Goal: Information Seeking & Learning: Learn about a topic

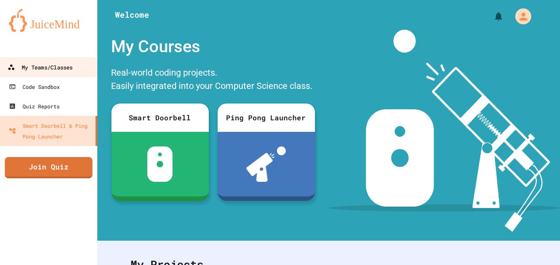
click at [76, 71] on link "My Teams/Classes" at bounding box center [49, 67] width 100 height 20
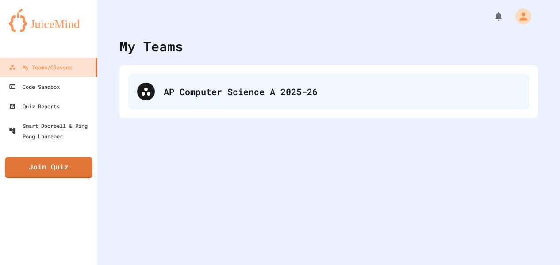
click at [274, 93] on div "AP Computer Science A 2025-26" at bounding box center [342, 91] width 356 height 13
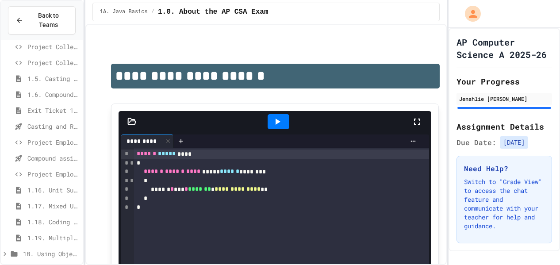
scroll to position [156, 0]
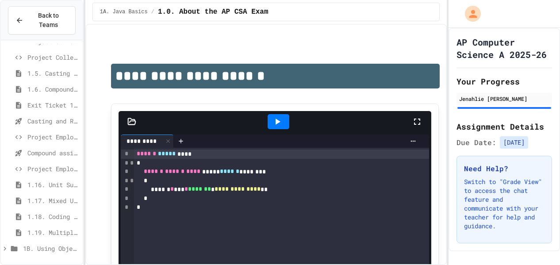
click at [58, 123] on span "Casting and Ranges of variables - Quiz" at bounding box center [53, 120] width 52 height 9
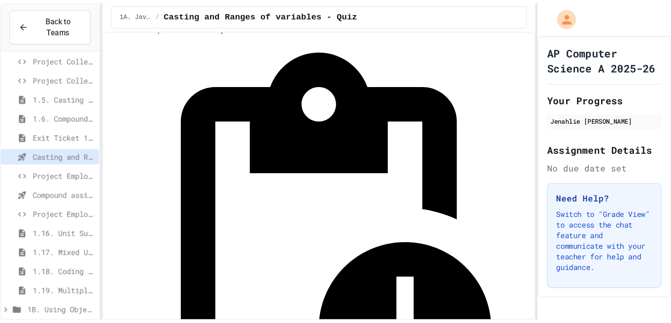
scroll to position [26, 0]
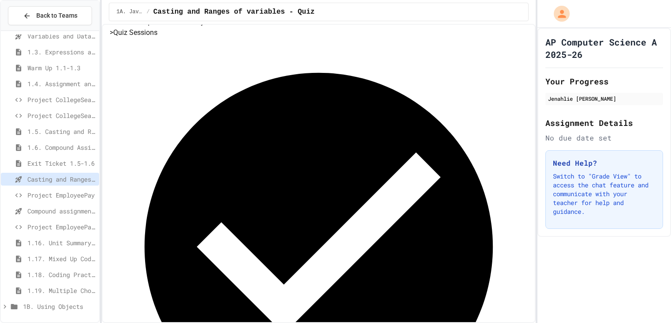
scroll to position [88, 0]
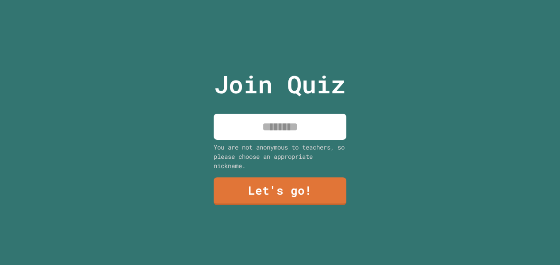
click at [300, 127] on input at bounding box center [280, 127] width 133 height 26
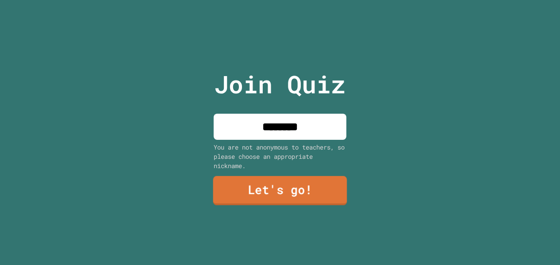
type input "********"
click at [305, 189] on link "Let's go!" at bounding box center [280, 190] width 134 height 29
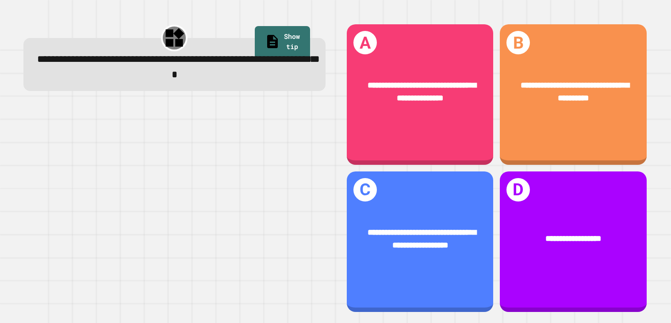
click at [425, 88] on span "**********" at bounding box center [421, 91] width 108 height 21
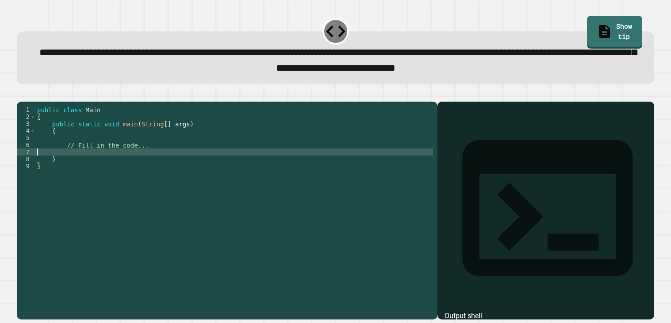
click at [103, 162] on div "public class Main { public static void main ( String [ ] args ) { // Fill in th…" at bounding box center [234, 208] width 398 height 205
type textarea "**********"
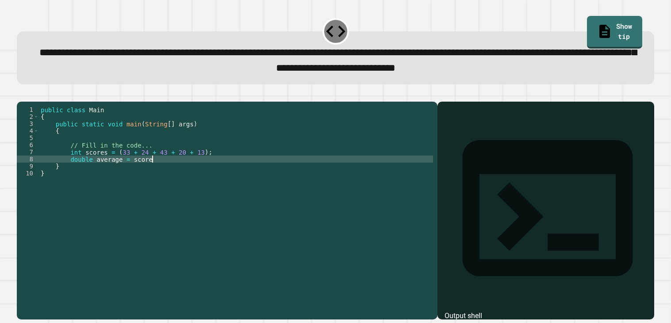
scroll to position [0, 7]
click at [134, 172] on div "public class Main { public static void main ( String [ ] args ) { // Fill in th…" at bounding box center [236, 208] width 394 height 205
type textarea "**********"
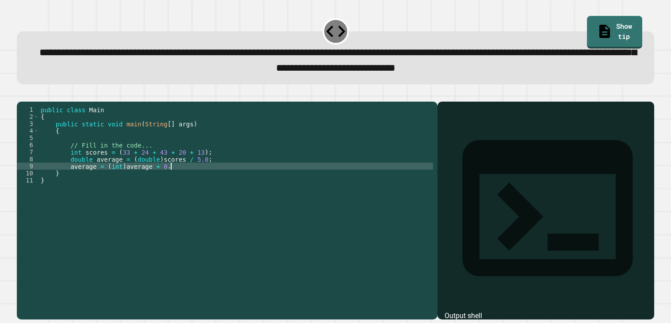
scroll to position [0, 8]
click at [21, 95] on button "button" at bounding box center [21, 95] width 0 height 0
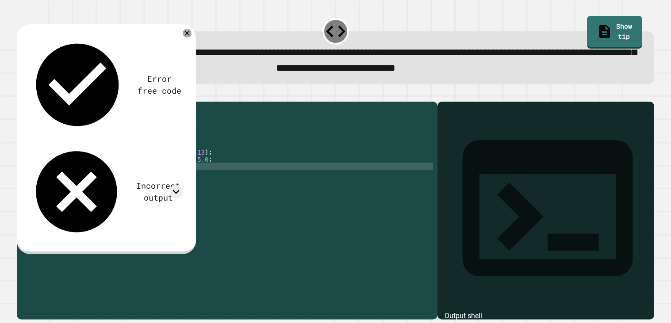
click at [175, 180] on div "public class Main { public static void main ( String [ ] args ) { // Fill in th…" at bounding box center [236, 208] width 394 height 205
click at [30, 102] on icon "button" at bounding box center [27, 100] width 5 height 6
click at [153, 178] on div "public class Main { public static void main ( String [ ] args ) { // Fill in th…" at bounding box center [236, 208] width 394 height 205
drag, startPoint x: 163, startPoint y: 171, endPoint x: 134, endPoint y: 172, distance: 29.7
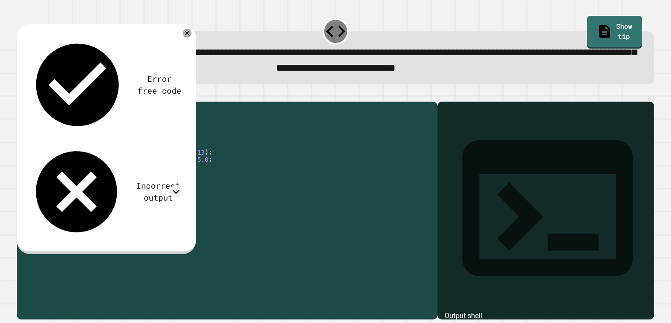
click at [134, 172] on div "public class Main { public static void main ( String [ ] args ) { // Fill in th…" at bounding box center [236, 208] width 394 height 205
click at [21, 95] on icon "button" at bounding box center [21, 95] width 0 height 0
click at [123, 162] on div "public class Main { public static void main ( String [ ] args ) { // Fill in th…" at bounding box center [236, 208] width 394 height 205
click at [203, 167] on div "public class Main { public static void main ( String [ ] args ) { // Fill in th…" at bounding box center [236, 208] width 394 height 205
click at [30, 102] on icon "button" at bounding box center [27, 100] width 5 height 6
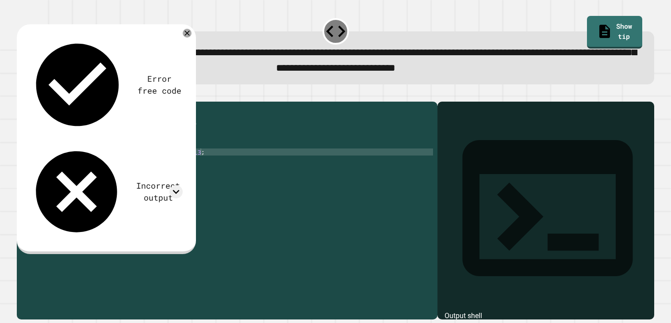
click at [124, 182] on div "public class Main { public static void main ( String [ ] args ) { // Fill in th…" at bounding box center [236, 208] width 394 height 205
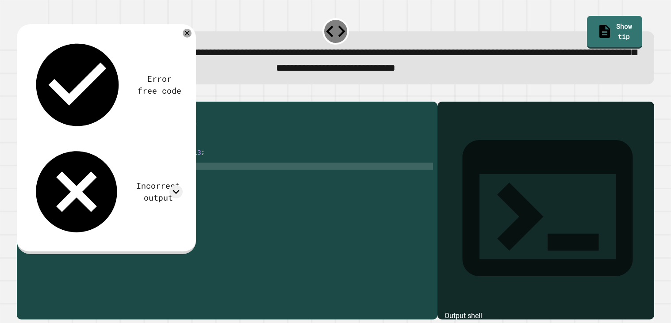
click at [128, 181] on div "public class Main { public static void main ( String [ ] args ) { // Fill in th…" at bounding box center [236, 208] width 394 height 205
click at [127, 179] on div "public class Main { public static void main ( String [ ] args ) { // Fill in th…" at bounding box center [236, 208] width 394 height 205
click at [153, 180] on div "public class Main { public static void main ( String [ ] args ) { // Fill in th…" at bounding box center [236, 208] width 394 height 205
click at [21, 95] on icon "button" at bounding box center [21, 95] width 0 height 0
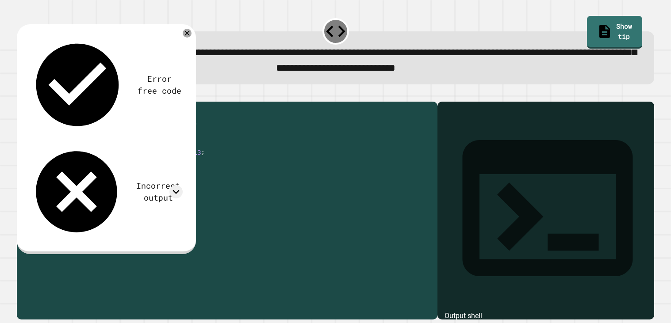
drag, startPoint x: 182, startPoint y: 181, endPoint x: 161, endPoint y: 180, distance: 21.2
click at [161, 180] on div "public class Main { public static void main ( String [ ] args ) { // Fill in th…" at bounding box center [236, 208] width 394 height 205
click at [112, 180] on div "public class Main { public static void main ( String [ ] args ) { // Fill in th…" at bounding box center [236, 208] width 394 height 205
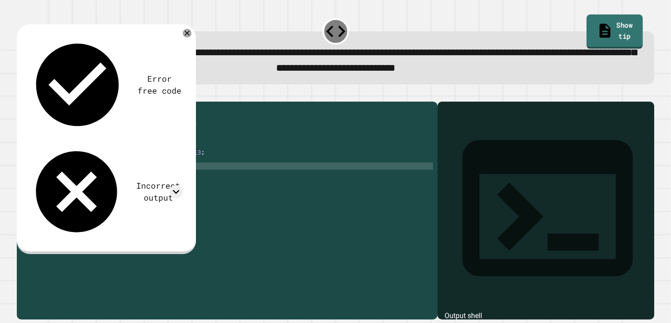
click at [559, 23] on link "Show tip" at bounding box center [614, 32] width 56 height 34
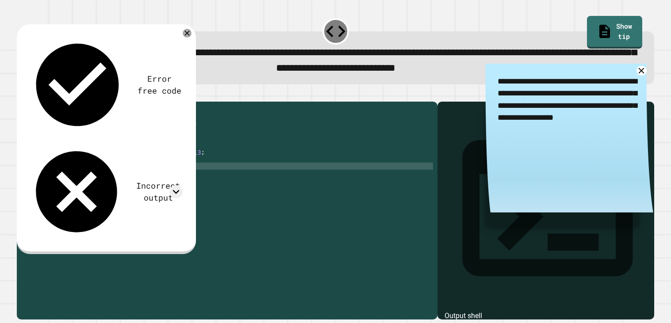
click at [187, 171] on div "public class Main { public static void main ( String [ ] args ) { // Fill in th…" at bounding box center [236, 208] width 394 height 205
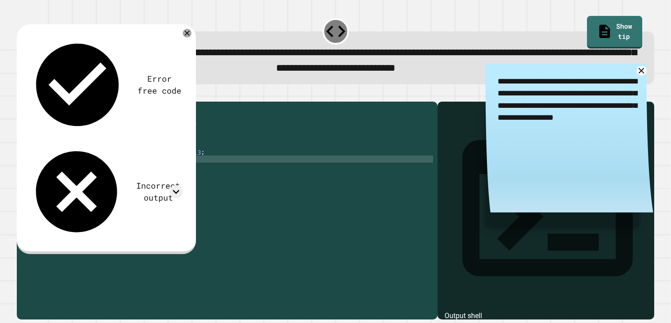
type textarea "**********"
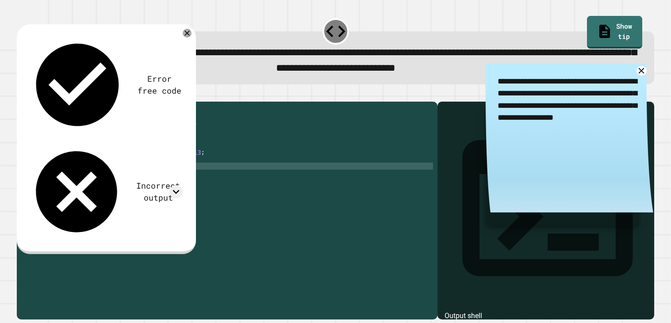
scroll to position [0, 8]
click at [21, 95] on icon "button" at bounding box center [21, 95] width 0 height 0
click at [157, 178] on div "public class Main { public static void main ( String [ ] args ) { // Fill in th…" at bounding box center [236, 208] width 394 height 205
click at [176, 190] on icon at bounding box center [176, 192] width 7 height 4
click at [176, 185] on icon at bounding box center [175, 191] width 13 height 13
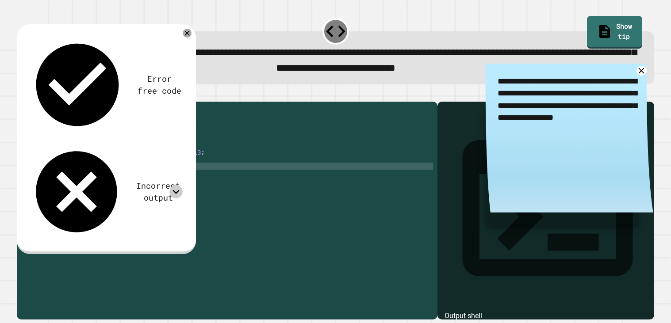
click at [176, 190] on icon at bounding box center [176, 192] width 7 height 4
click at [176, 185] on icon at bounding box center [175, 191] width 13 height 13
click at [559, 69] on icon at bounding box center [641, 71] width 12 height 12
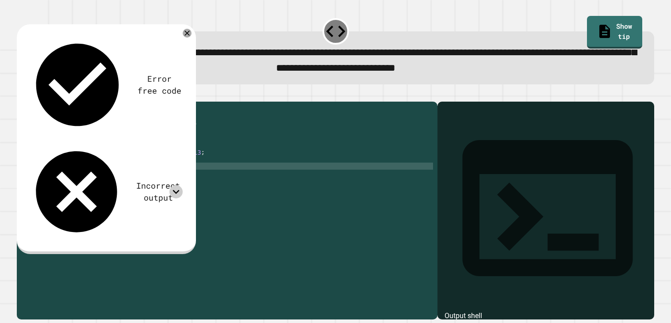
click at [177, 172] on div "public class Main { public static void main ( String [ ] args ) { // Fill in th…" at bounding box center [236, 208] width 394 height 205
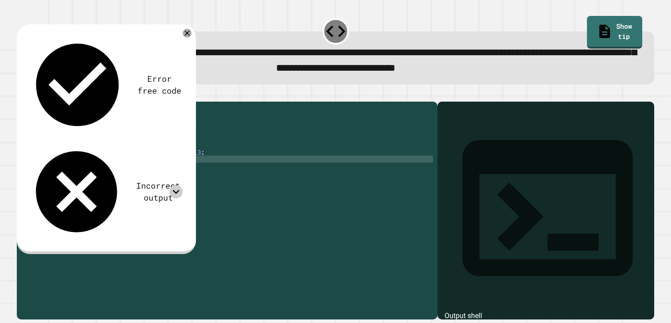
click at [134, 171] on div "public class Main { public static void main ( String [ ] args ) { // Fill in th…" at bounding box center [236, 208] width 394 height 205
click at [28, 100] on icon "button" at bounding box center [27, 100] width 5 height 6
click at [151, 175] on div "public class Main { public static void main ( String [ ] args ) { // Fill in th…" at bounding box center [236, 208] width 394 height 205
click at [171, 172] on div "public class Main { public static void main ( String [ ] args ) { // Fill in th…" at bounding box center [236, 208] width 394 height 205
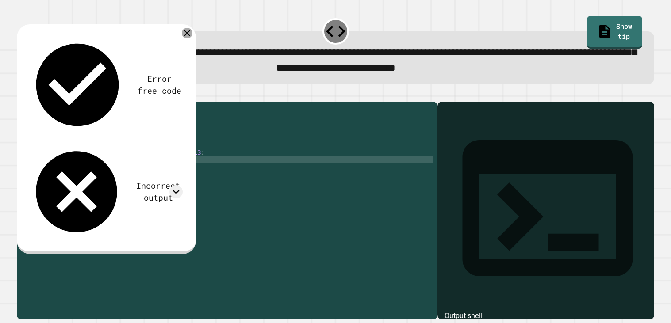
click at [186, 33] on icon at bounding box center [187, 33] width 11 height 11
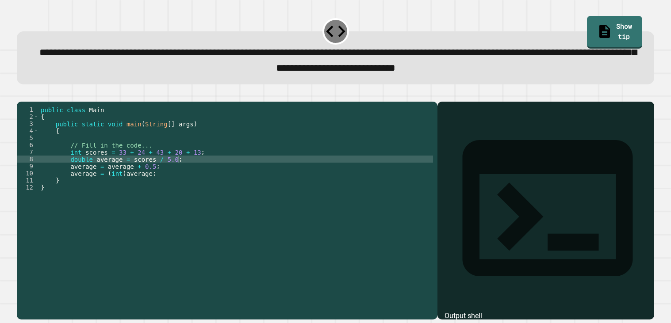
click at [21, 95] on icon "button" at bounding box center [21, 95] width 0 height 0
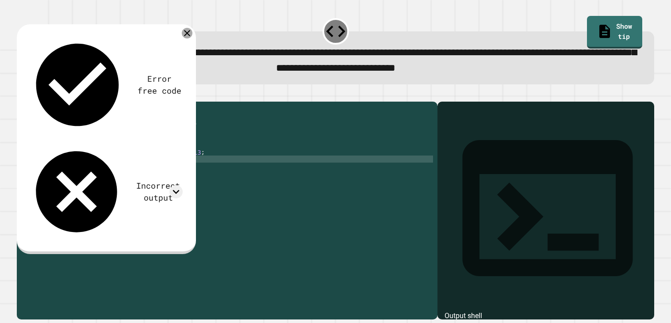
click at [185, 36] on icon at bounding box center [187, 33] width 11 height 11
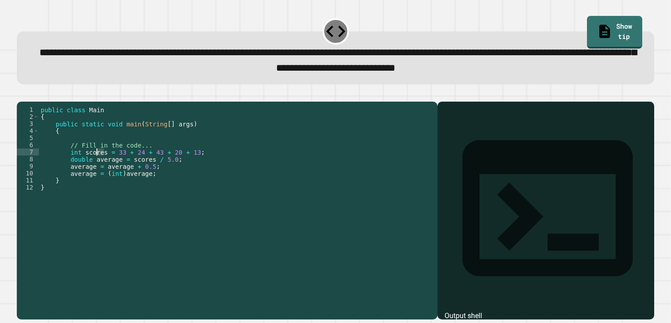
drag, startPoint x: 105, startPoint y: 165, endPoint x: 95, endPoint y: 166, distance: 10.3
click at [95, 166] on div "public class Main { public static void main ( String [ ] args ) { // Fill in th…" at bounding box center [236, 208] width 394 height 205
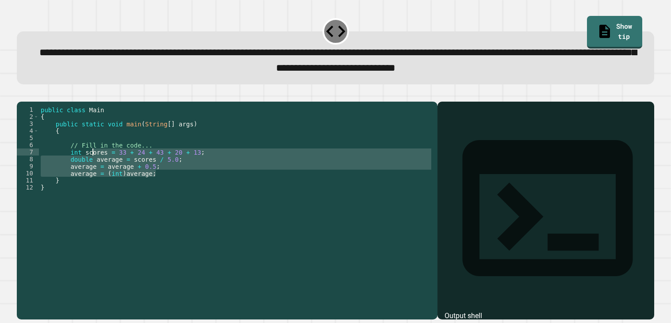
drag, startPoint x: 160, startPoint y: 186, endPoint x: 93, endPoint y: 164, distance: 70.2
click at [93, 164] on div "public class Main { public static void main ( String [ ] args ) { // Fill in th…" at bounding box center [236, 208] width 394 height 205
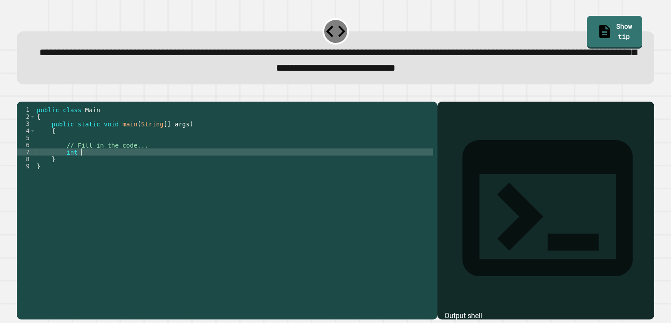
scroll to position [0, 2]
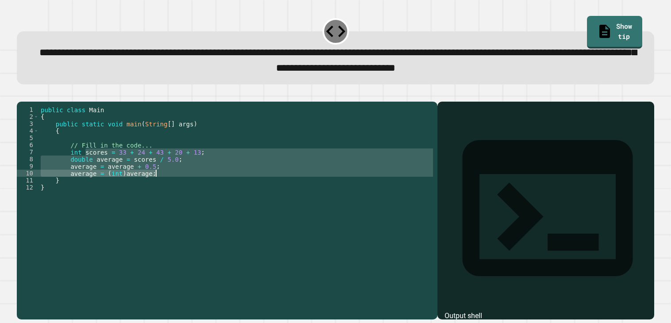
click at [100, 165] on div "public class Main { public static void main ( String [ ] args ) { // Fill in th…" at bounding box center [236, 201] width 394 height 191
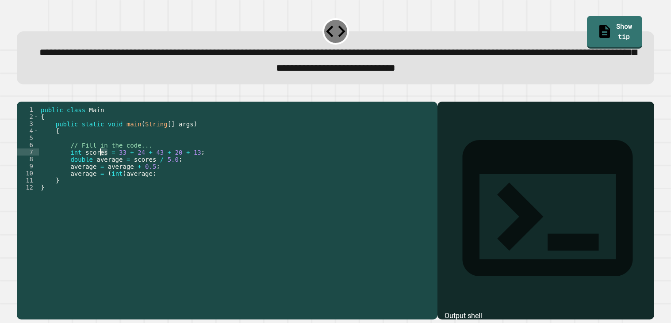
drag, startPoint x: 107, startPoint y: 165, endPoint x: 91, endPoint y: 163, distance: 16.9
click at [91, 163] on div "public class Main { public static void main ( String [ ] args ) { // Fill in th…" at bounding box center [236, 208] width 394 height 205
click at [123, 166] on div "public class Main { public static void main ( String [ ] args ) { // Fill in th…" at bounding box center [236, 208] width 394 height 205
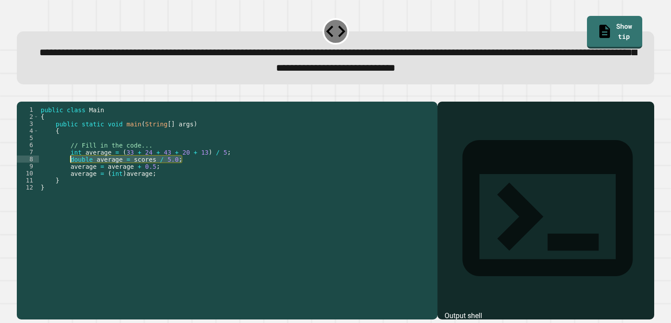
drag, startPoint x: 185, startPoint y: 172, endPoint x: 72, endPoint y: 175, distance: 113.2
click at [72, 175] on div "public class Main { public static void main ( String [ ] args ) { // Fill in th…" at bounding box center [236, 208] width 394 height 205
type textarea "**********"
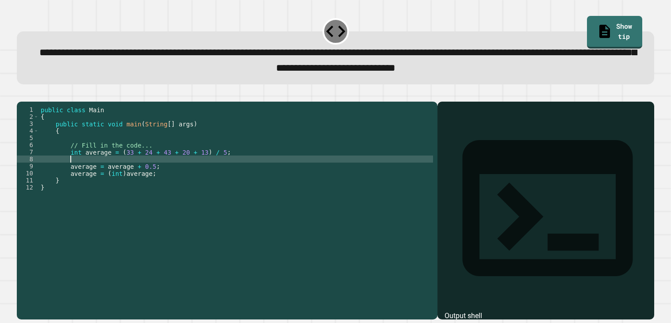
scroll to position [0, 1]
click at [559, 29] on link "Show tip" at bounding box center [614, 32] width 56 height 34
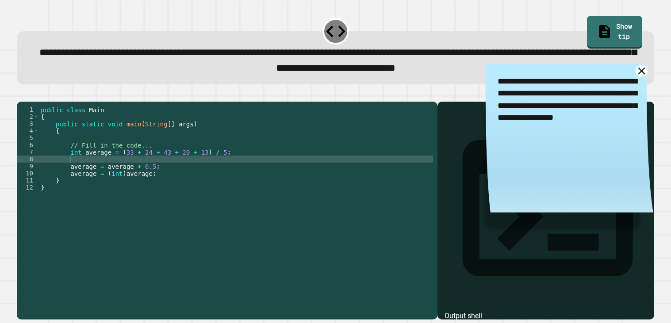
click at [559, 75] on icon at bounding box center [641, 71] width 12 height 12
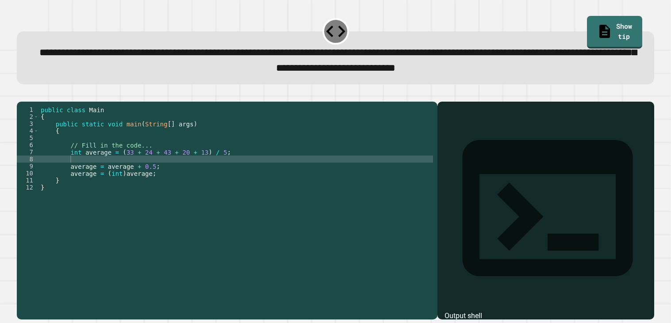
click at [92, 172] on div "public class Main { public static void main ( String [ ] args ) { // Fill in th…" at bounding box center [236, 208] width 394 height 205
click at [29, 103] on icon "button" at bounding box center [27, 100] width 5 height 6
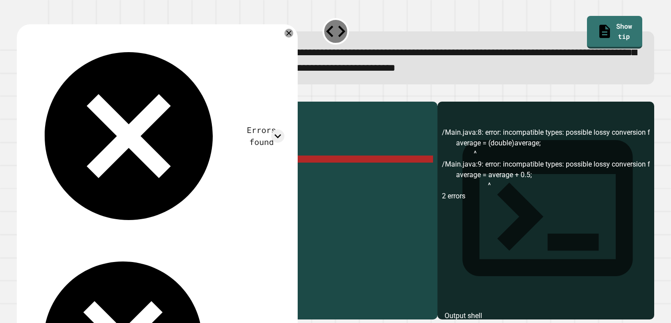
click at [137, 171] on div "public class Main { public static void main ( String [ ] args ) { // Fill in th…" at bounding box center [236, 208] width 394 height 205
click at [164, 171] on div "public class Main { public static void main ( String [ ] args ) { // Fill in th…" at bounding box center [236, 208] width 394 height 205
drag, startPoint x: 163, startPoint y: 182, endPoint x: 77, endPoint y: 179, distance: 85.8
click at [77, 179] on div "public class Main { public static void main ( String [ ] args ) { // Fill in th…" at bounding box center [236, 208] width 394 height 205
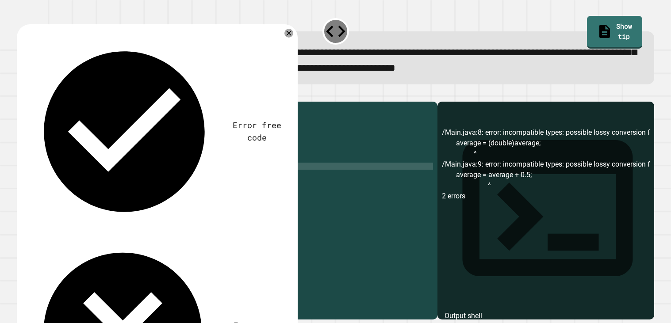
type textarea "*"
click at [163, 171] on div "public class Main { public static void main ( String [ ] args ) { // Fill in th…" at bounding box center [236, 208] width 394 height 205
click at [30, 102] on icon "button" at bounding box center [27, 100] width 5 height 6
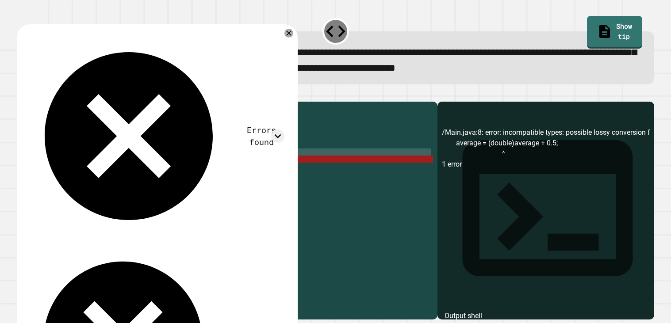
drag, startPoint x: 191, startPoint y: 171, endPoint x: 160, endPoint y: 168, distance: 32.0
click at [160, 168] on div "public class Main { public static void main ( String [ ] args ) { // Fill in th…" at bounding box center [236, 208] width 394 height 205
click at [159, 168] on div "public class Main { public static void main ( String [ ] args ) { // Fill in th…" at bounding box center [236, 201] width 394 height 191
drag, startPoint x: 195, startPoint y: 173, endPoint x: 109, endPoint y: 172, distance: 85.4
click at [109, 172] on div "public class Main { public static void main ( String [ ] args ) { // Fill in th…" at bounding box center [236, 208] width 394 height 205
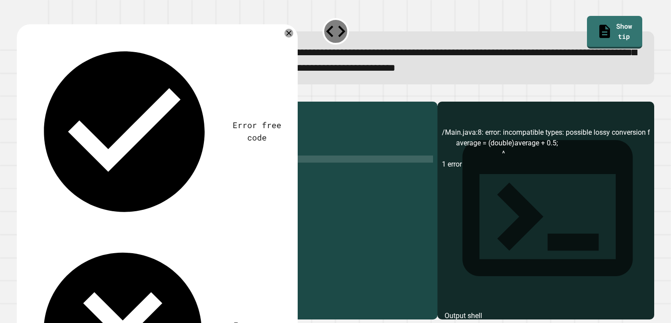
scroll to position [0, 4]
type textarea "*"
click at [21, 95] on icon "button" at bounding box center [21, 95] width 0 height 0
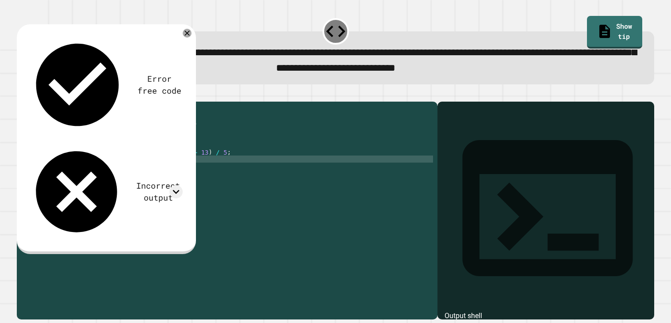
click at [73, 170] on div "public class Main { public static void main ( String [ ] args ) { // Fill in th…" at bounding box center [236, 208] width 394 height 205
type textarea "*"
type textarea "*****"
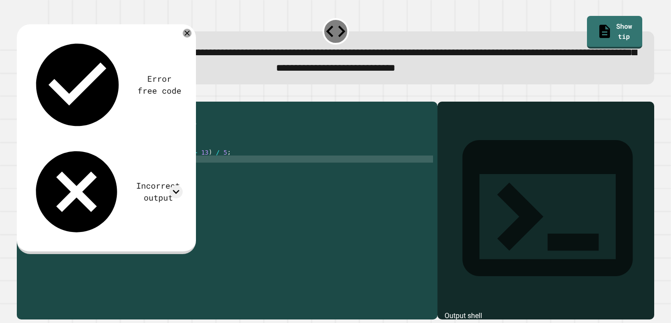
type textarea "*******"
click at [193, 170] on div "public class Main { public static void main ( String [ ] args ) { // Fill in th…" at bounding box center [236, 201] width 394 height 191
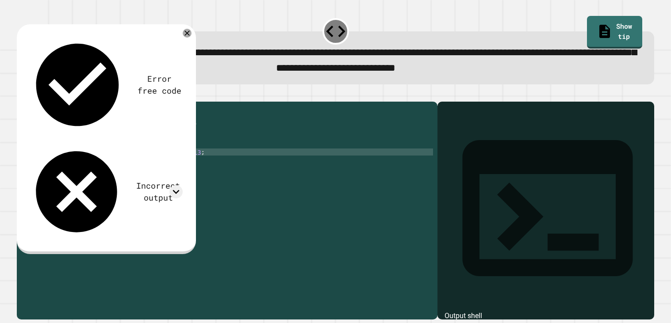
type textarea "**********"
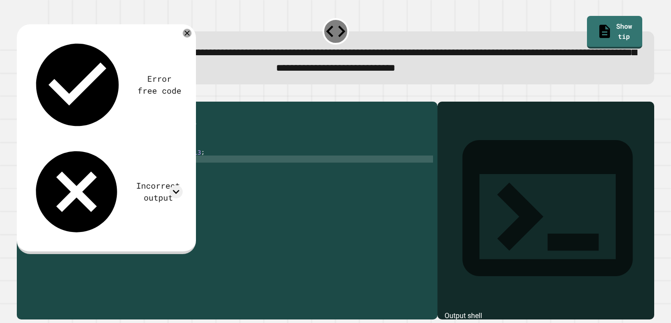
click at [221, 172] on div "public class Main { public static void main ( String [ ] args ) { // Fill in th…" at bounding box center [236, 208] width 394 height 205
click at [165, 186] on div "public class Main { public static void main ( String [ ] args ) { // Fill in th…" at bounding box center [236, 208] width 394 height 205
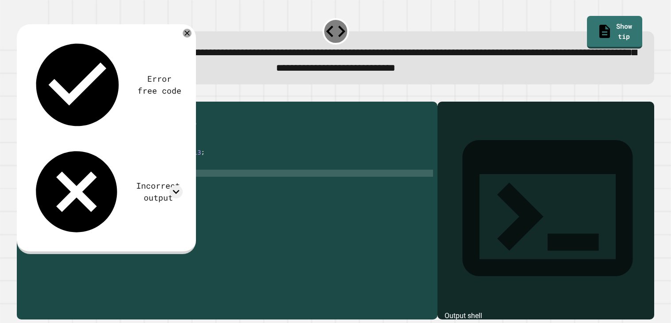
click at [21, 95] on icon "button" at bounding box center [21, 95] width 0 height 0
click at [176, 190] on icon at bounding box center [176, 192] width 7 height 4
click at [176, 185] on icon at bounding box center [175, 191] width 13 height 13
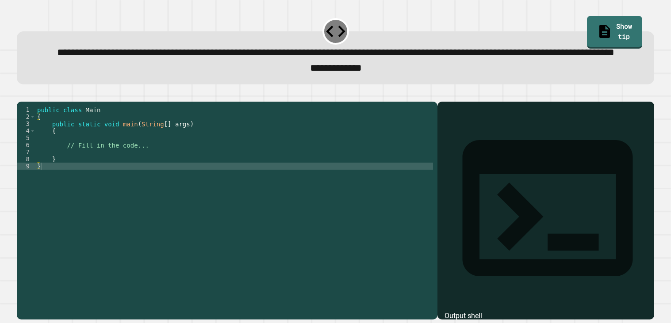
click at [88, 178] on div "public class Main { public static void main ( String [ ] args ) { // Fill in th…" at bounding box center [234, 198] width 398 height 184
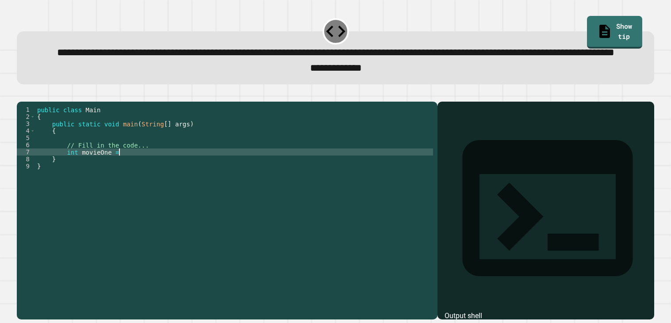
scroll to position [0, 5]
click at [77, 181] on div "public class Main { public static void main ( String [ ] args ) { // Fill in th…" at bounding box center [234, 198] width 398 height 184
click at [138, 182] on div "public class Main { public static void main ( String [ ] args ) { // Fill in th…" at bounding box center [234, 198] width 398 height 184
type textarea "**********"
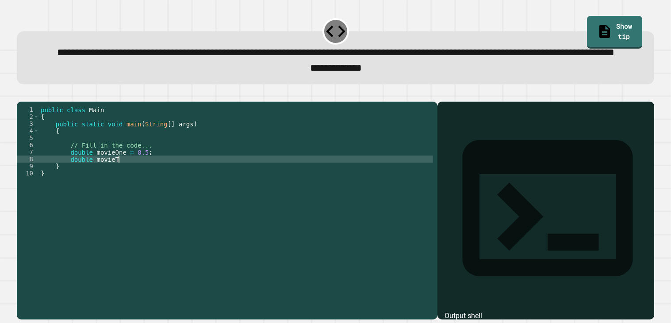
scroll to position [0, 5]
type textarea "**********"
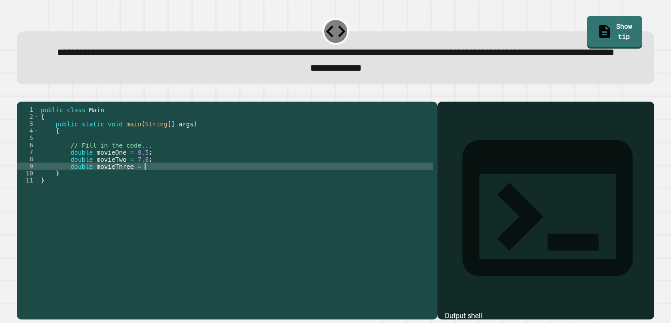
scroll to position [0, 7]
type textarea "**********"
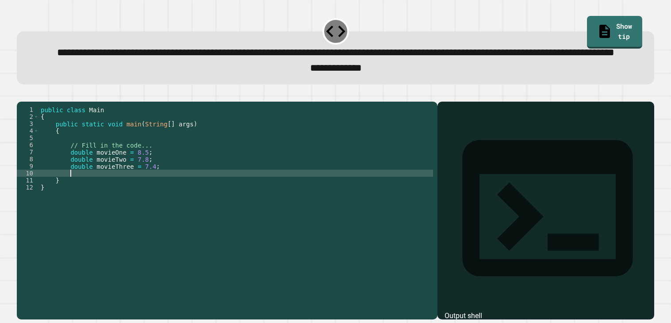
scroll to position [0, 1]
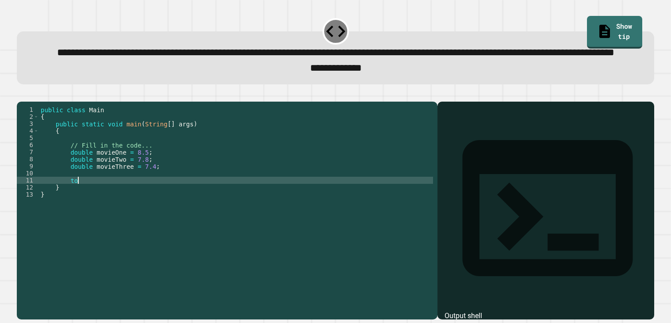
type textarea "*"
type textarea "**********"
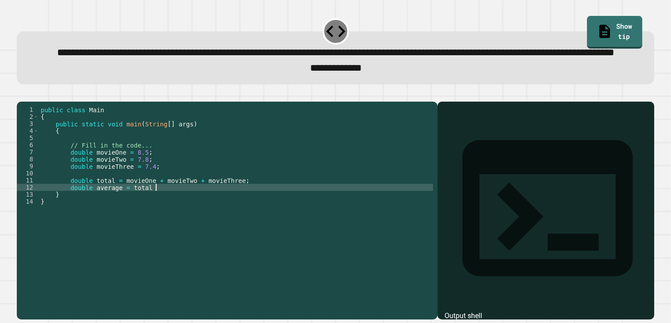
scroll to position [0, 8]
type textarea "**********"
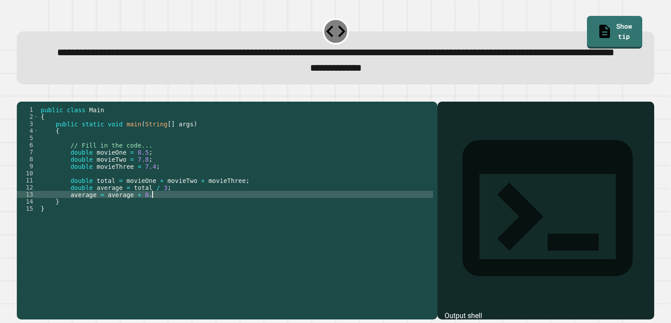
scroll to position [0, 7]
type textarea "**********"
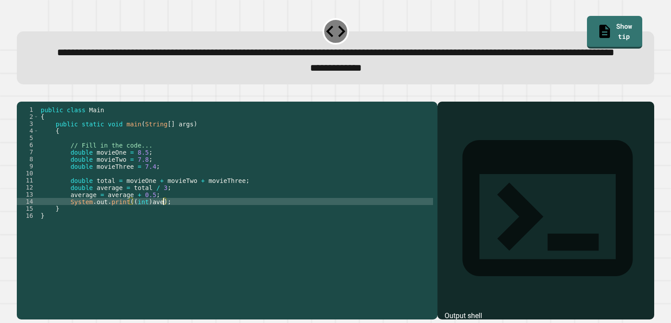
scroll to position [0, 9]
type textarea "**********"
click at [21, 95] on icon "button" at bounding box center [21, 95] width 0 height 0
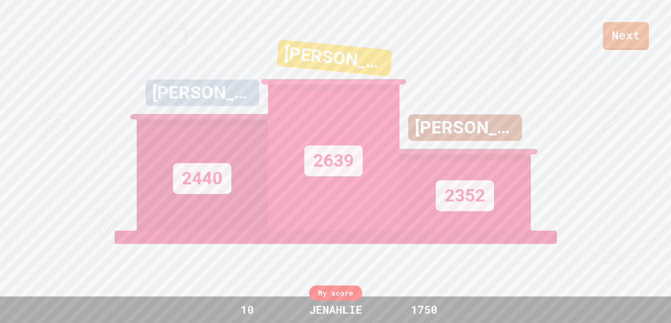
click at [559, 45] on link "Next" at bounding box center [626, 36] width 46 height 28
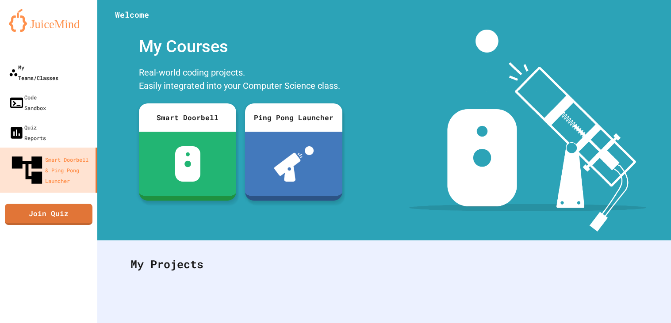
click at [39, 73] on link "My Teams/Classes" at bounding box center [48, 72] width 97 height 30
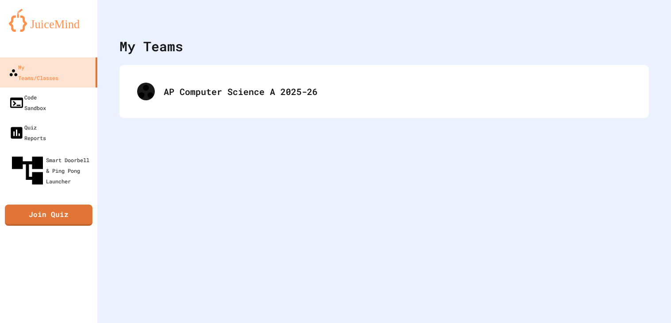
click at [37, 69] on div "My Teams/Classes" at bounding box center [34, 72] width 50 height 21
click at [46, 67] on div "My Teams/Classes" at bounding box center [34, 72] width 50 height 21
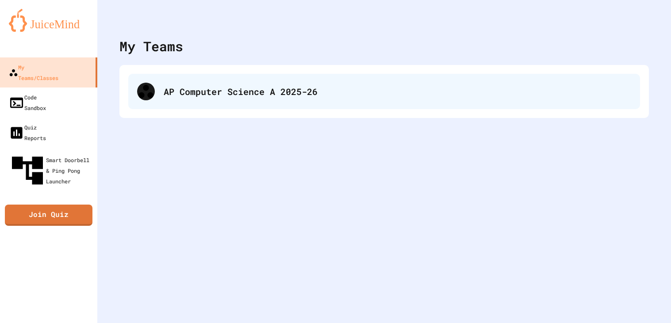
click at [271, 107] on div "AP Computer Science A 2025-26" at bounding box center [384, 91] width 512 height 35
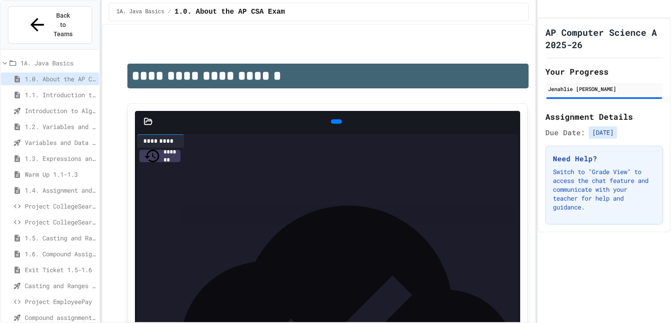
click at [86, 249] on span "1.6. Compound Assignment Operators" at bounding box center [60, 253] width 71 height 9
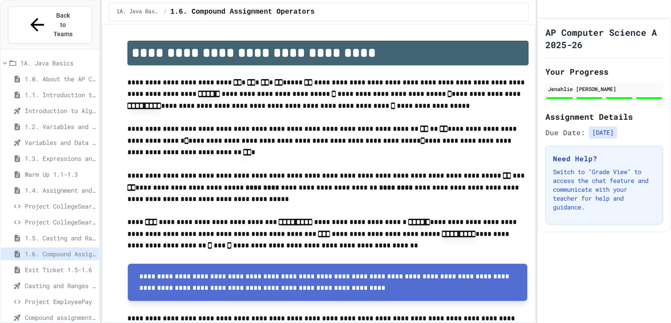
click at [64, 264] on span "Project EmployeePay" at bounding box center [60, 301] width 71 height 9
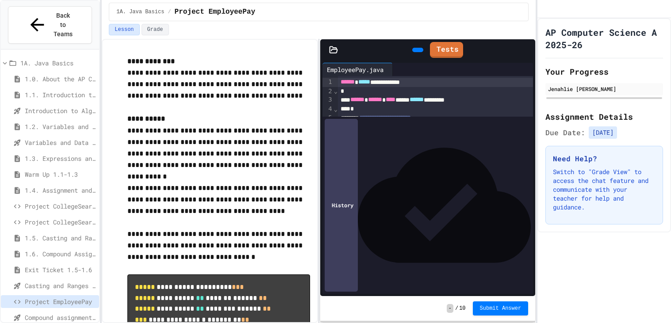
click at [381, 124] on div at bounding box center [435, 126] width 195 height 9
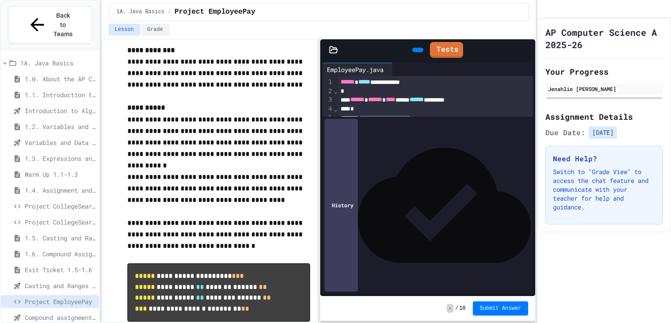
scroll to position [12, 0]
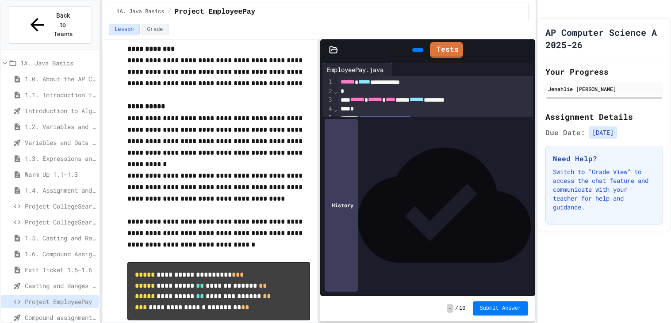
click at [341, 82] on span "******" at bounding box center [348, 82] width 14 height 6
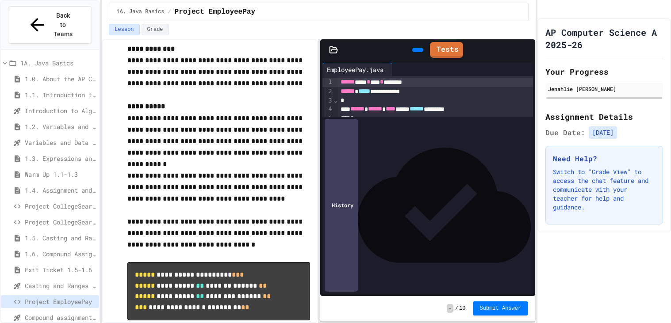
click at [442, 83] on div "****** **** * **** * ********" at bounding box center [435, 82] width 195 height 9
click at [399, 135] on div at bounding box center [435, 136] width 195 height 9
click at [512, 138] on div "******* **** * *** ******* ******* * ***" at bounding box center [435, 136] width 195 height 9
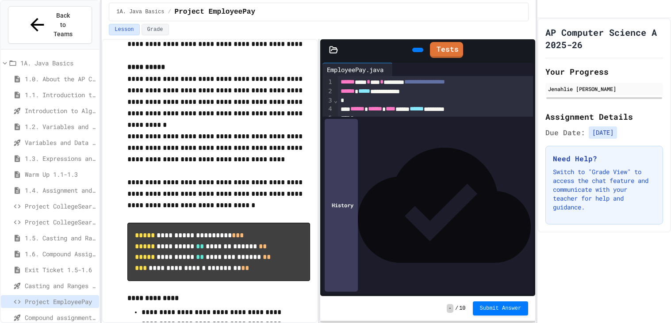
scroll to position [0, 0]
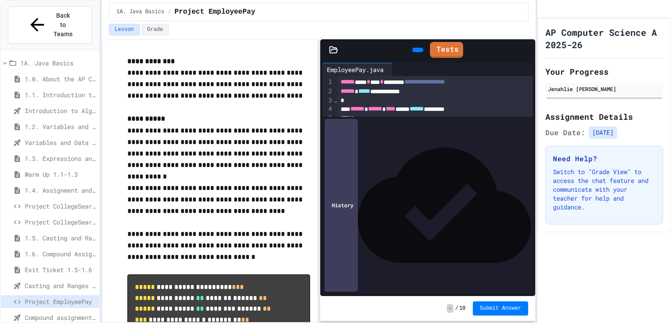
click at [367, 153] on div "**********" at bounding box center [435, 150] width 195 height 19
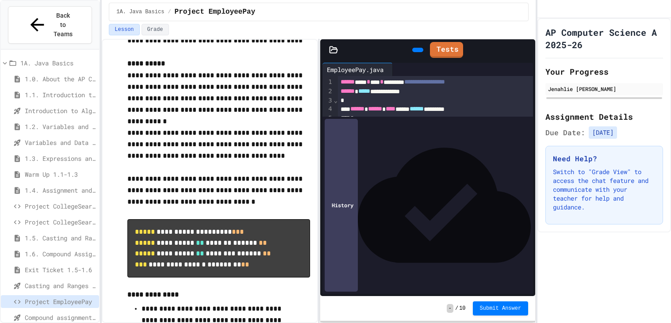
scroll to position [52, 0]
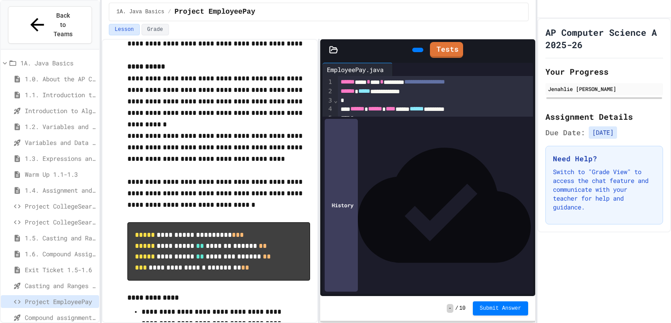
click at [459, 249] on div "**********" at bounding box center [435, 251] width 195 height 18
click at [421, 256] on div "**********" at bounding box center [435, 251] width 195 height 18
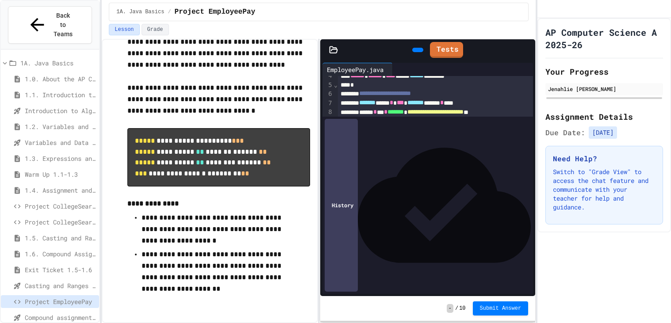
scroll to position [37, 0]
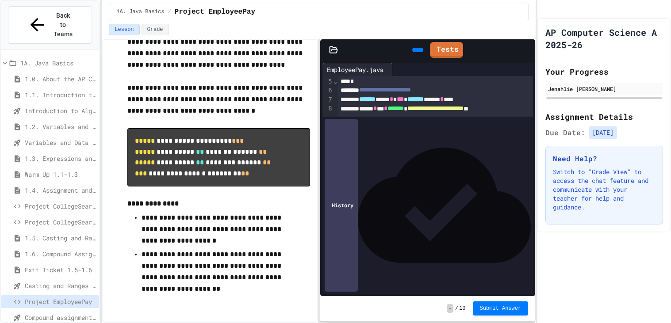
click at [420, 52] on icon at bounding box center [422, 55] width 5 height 6
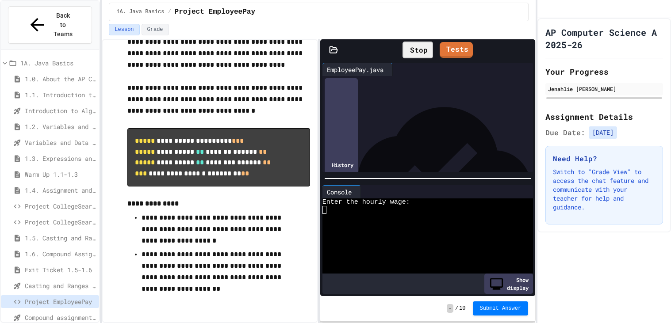
click at [407, 50] on div "Stop" at bounding box center [417, 50] width 31 height 17
click at [420, 52] on icon at bounding box center [422, 55] width 5 height 6
click at [438, 107] on div "**********" at bounding box center [435, 113] width 195 height 19
click at [410, 47] on div "Stop" at bounding box center [417, 50] width 31 height 17
click at [438, 135] on div "**********" at bounding box center [435, 141] width 195 height 19
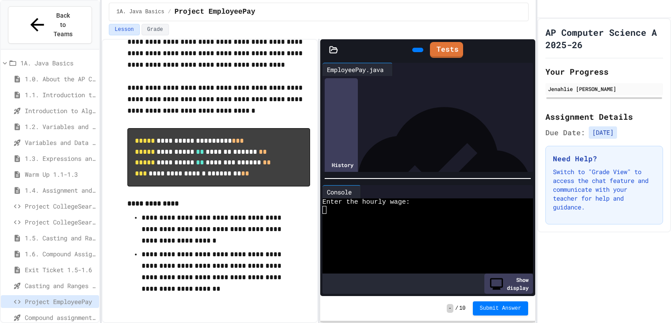
scroll to position [96, 0]
click at [437, 103] on div "**********" at bounding box center [435, 109] width 195 height 19
click at [417, 50] on icon at bounding box center [417, 50] width 0 height 0
click at [415, 202] on textarea "Terminal input" at bounding box center [416, 203] width 4 height 8
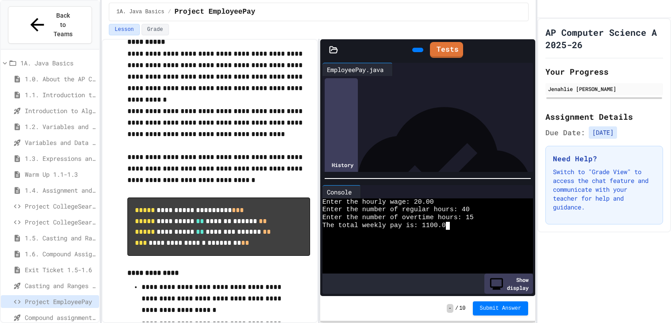
scroll to position [122, 0]
click at [339, 134] on div "**********" at bounding box center [435, 129] width 195 height 18
click at [381, 135] on div "**********" at bounding box center [435, 129] width 195 height 19
click at [417, 50] on icon at bounding box center [417, 50] width 0 height 0
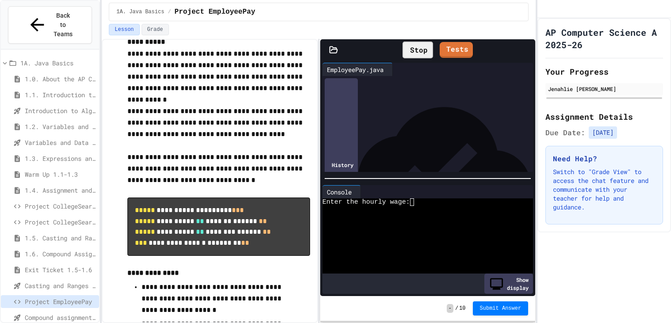
click at [418, 206] on div at bounding box center [423, 210] width 203 height 8
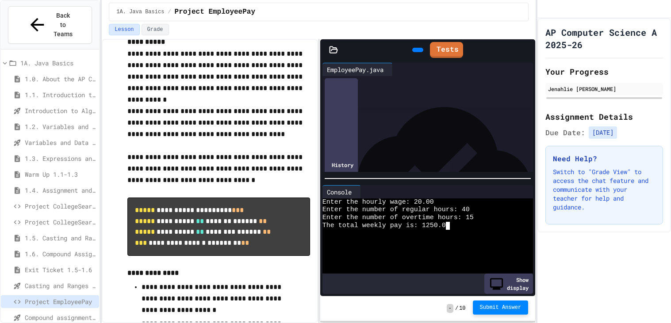
click at [512, 264] on span "Submit Answer" at bounding box center [501, 307] width 42 height 7
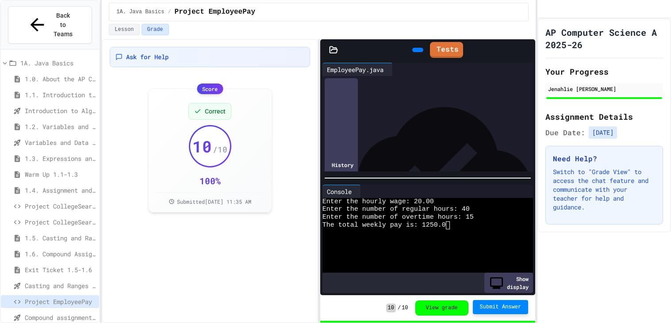
scroll to position [188, 0]
click at [406, 119] on div at bounding box center [435, 122] width 195 height 9
click at [507, 264] on span "Submit Answer" at bounding box center [501, 307] width 42 height 7
click at [119, 32] on button "Lesson" at bounding box center [124, 29] width 31 height 11
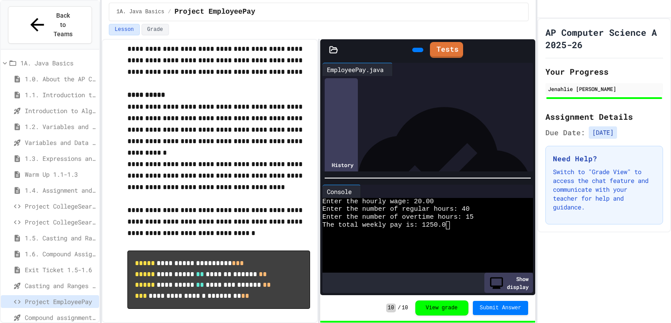
scroll to position [24, 0]
